Goal: Task Accomplishment & Management: Use online tool/utility

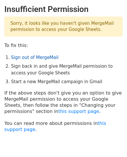
click at [40, 59] on link "Sign out of MergeMail" at bounding box center [34, 57] width 47 height 5
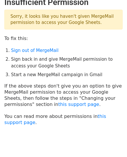
scroll to position [28, 0]
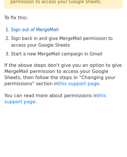
click at [45, 29] on link "Sign out of MergeMail" at bounding box center [34, 29] width 47 height 5
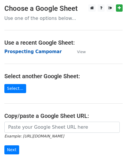
click at [40, 52] on strong "Prospecting Campomar" at bounding box center [32, 51] width 57 height 5
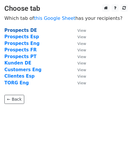
click at [29, 29] on strong "Prospects DE" at bounding box center [20, 30] width 32 height 5
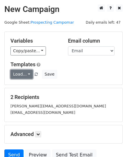
click at [26, 74] on link "Load..." at bounding box center [21, 74] width 22 height 9
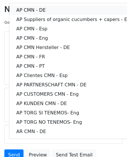
click at [54, 10] on link "AP CMN - DE" at bounding box center [74, 10] width 131 height 9
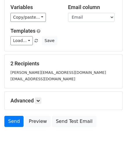
scroll to position [52, 0]
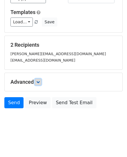
click at [40, 82] on icon at bounding box center [37, 81] width 3 height 3
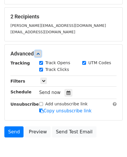
scroll to position [109, 0]
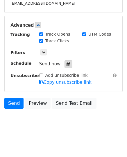
click at [67, 62] on icon at bounding box center [69, 64] width 4 height 4
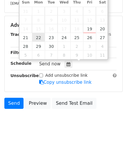
type input "[DATE] 12:00"
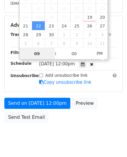
type input "09"
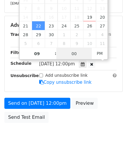
type input "[DATE] 21:00"
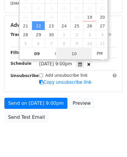
type input "10"
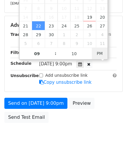
type input "[DATE] 09:10"
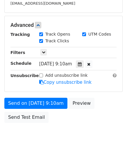
click at [56, 95] on form "Variables Copy/paste... {{Email}} {{Anrede}} {{Gen}} {{Name}} {{Nachname}} {{FI…" at bounding box center [63, 24] width 118 height 203
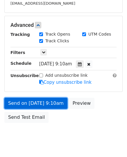
click at [56, 101] on link "Send on [DATE] 9:10am" at bounding box center [35, 103] width 63 height 11
